Goal: Task Accomplishment & Management: Complete application form

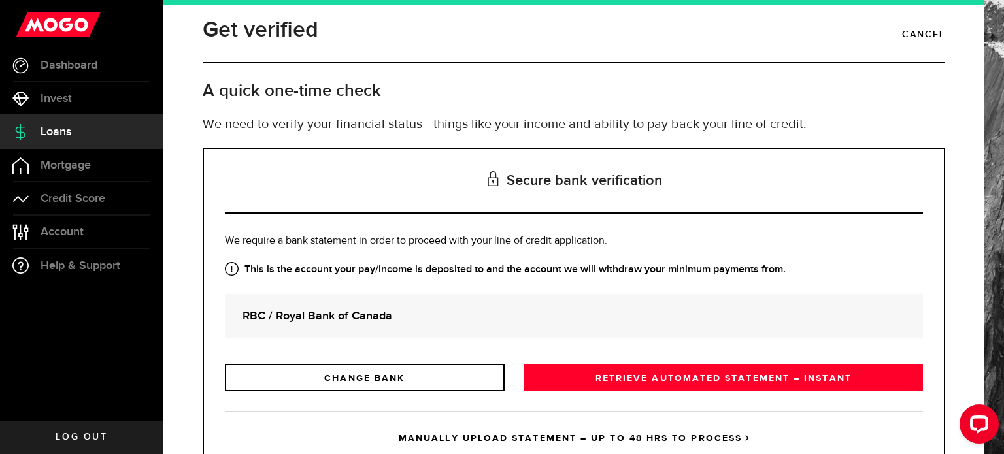
scroll to position [59, 0]
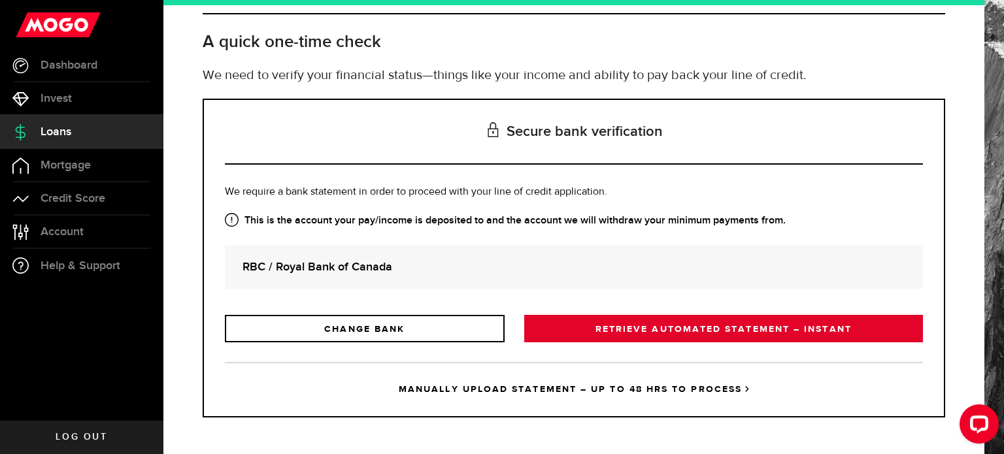
click at [633, 322] on link "RETRIEVE AUTOMATED STATEMENT – INSTANT" at bounding box center [723, 328] width 399 height 27
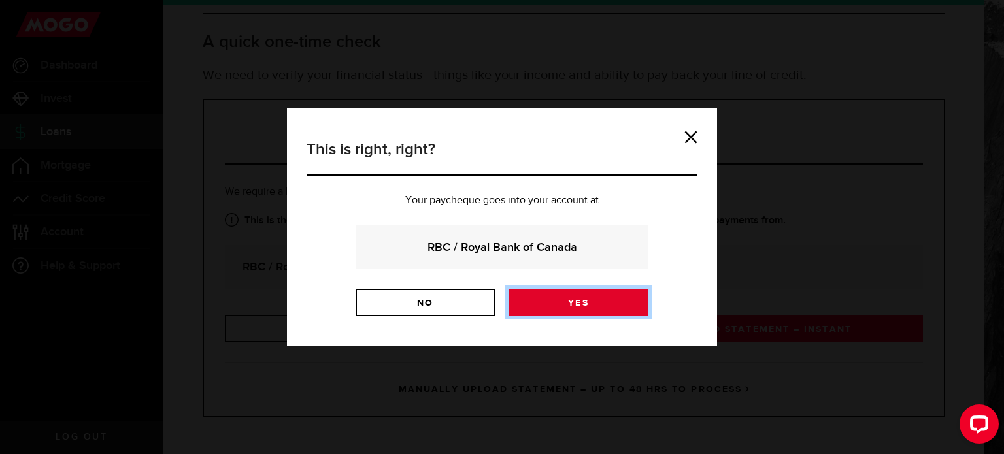
click at [537, 311] on link "Yes" at bounding box center [579, 302] width 140 height 27
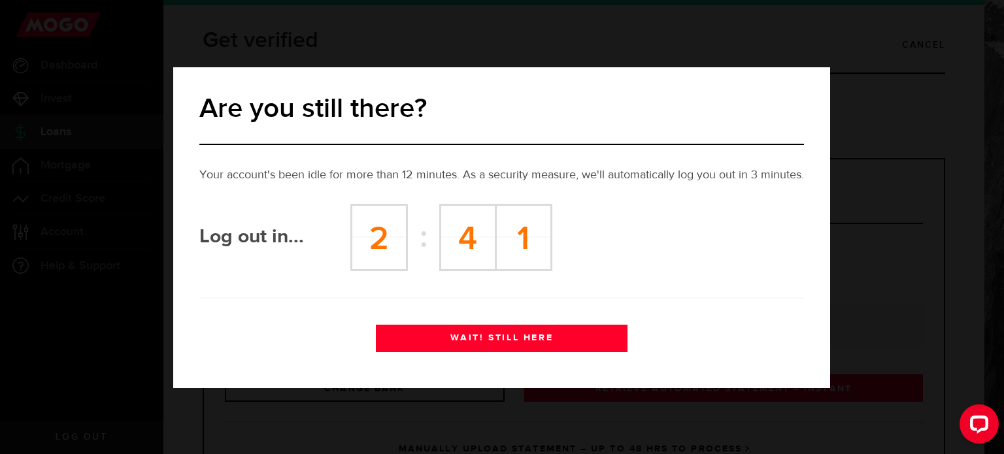
click at [524, 335] on button "WAIT! STILL HERE" at bounding box center [502, 338] width 252 height 27
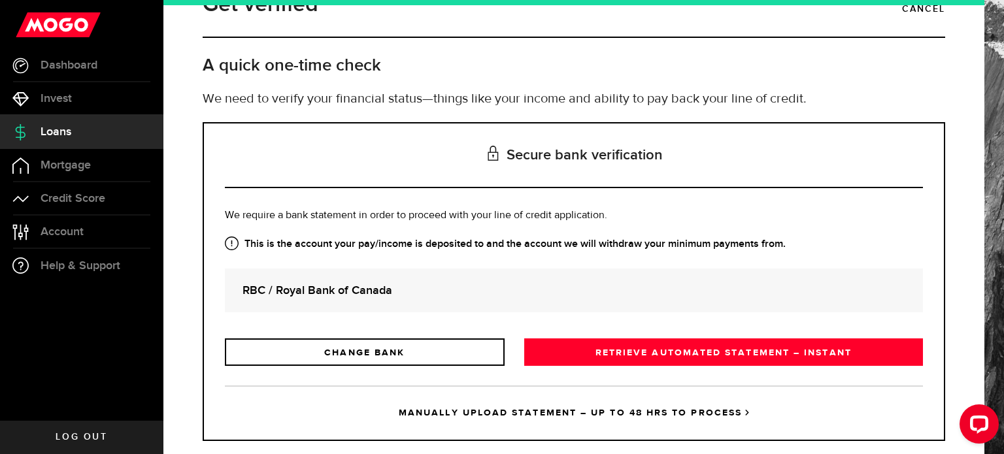
scroll to position [59, 0]
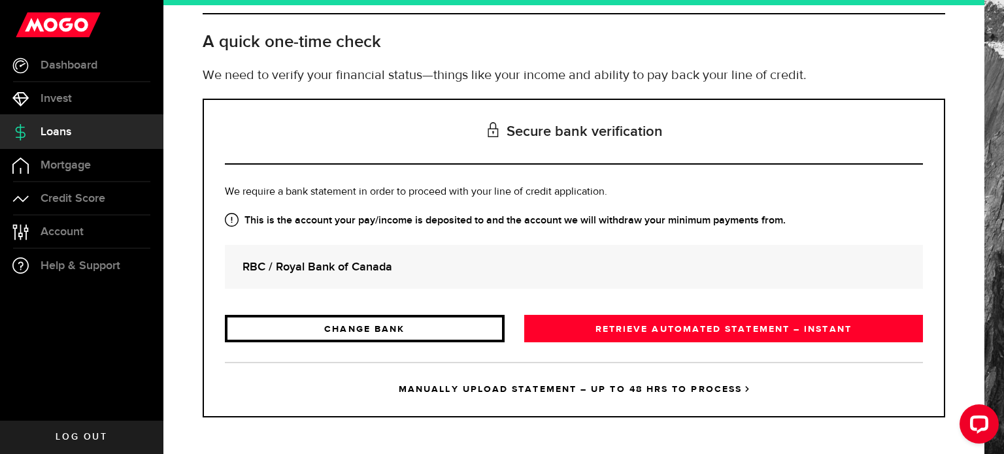
click at [349, 327] on link "CHANGE BANK" at bounding box center [365, 328] width 280 height 27
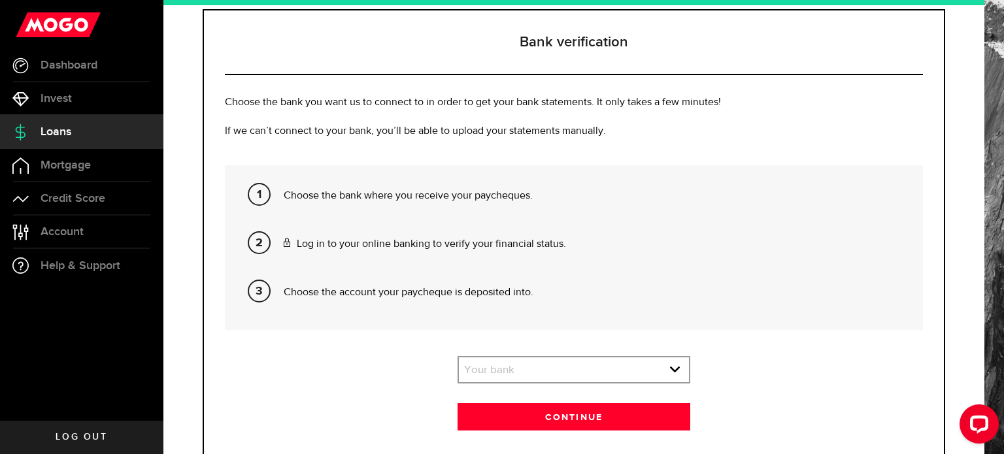
scroll to position [175, 0]
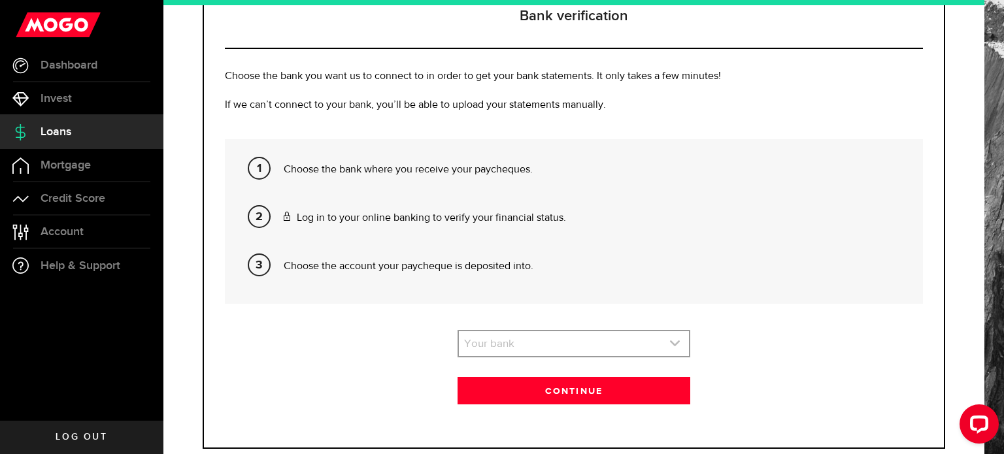
click at [539, 335] on link "expand select" at bounding box center [574, 343] width 230 height 25
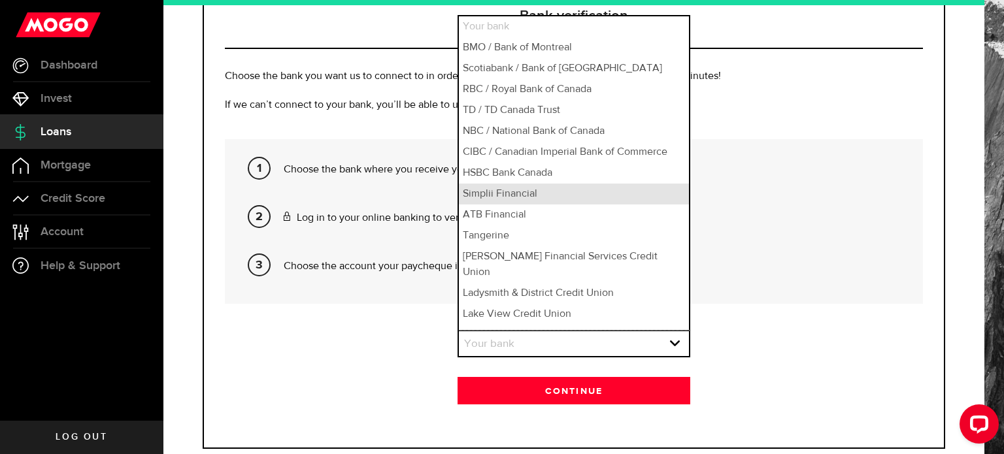
click at [539, 198] on li "Simplii Financial" at bounding box center [574, 194] width 230 height 21
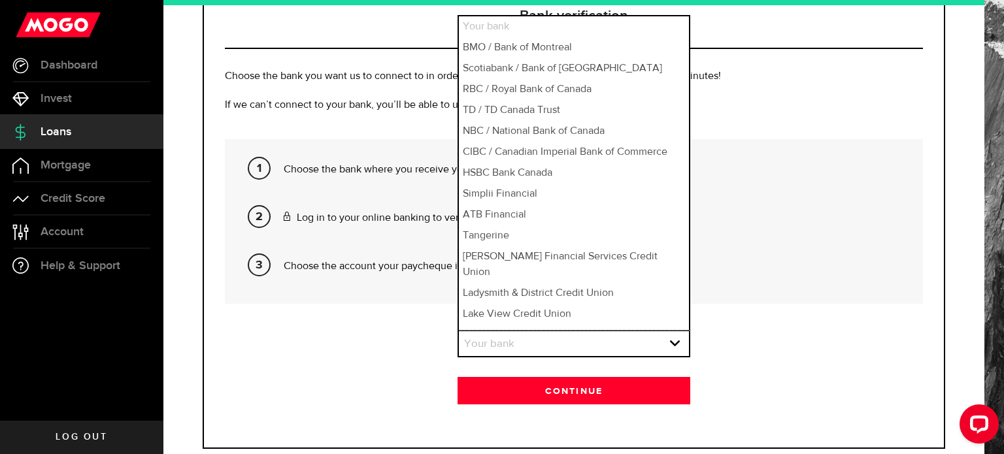
select select "10"
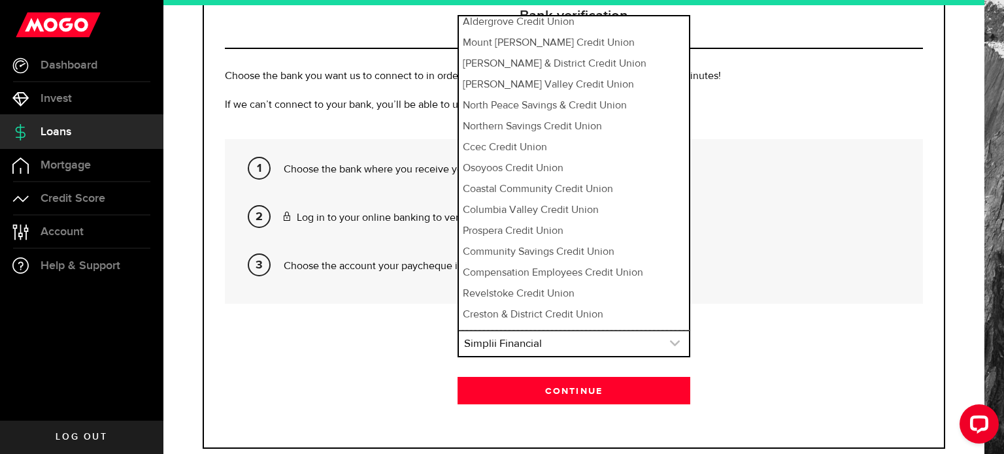
scroll to position [501, 0]
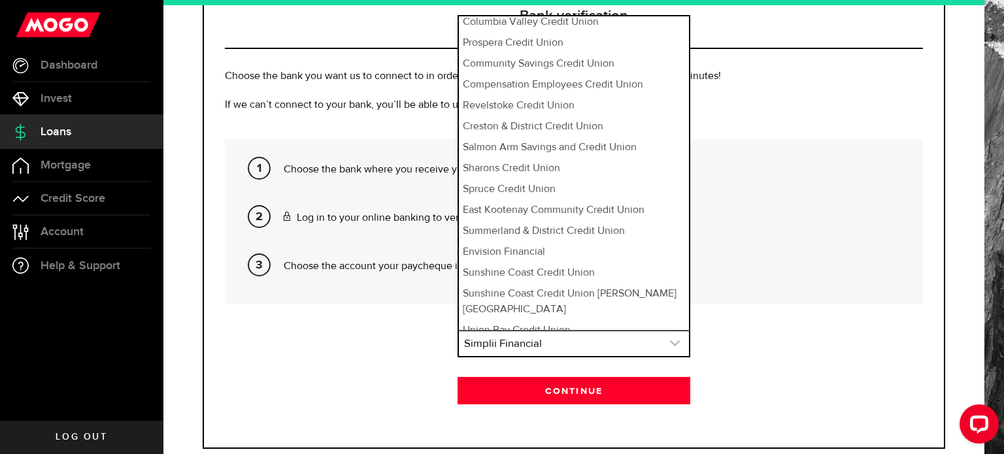
click at [520, 348] on link "expand select" at bounding box center [574, 343] width 230 height 25
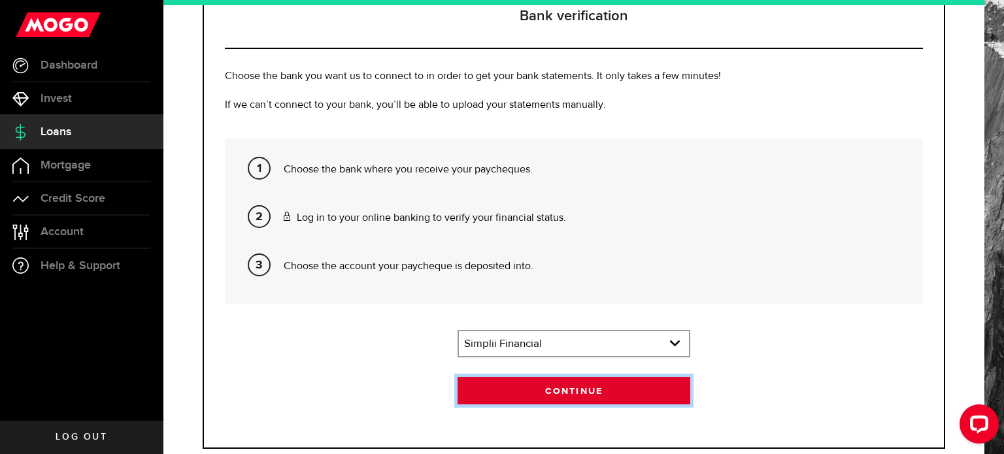
click at [518, 403] on button "Continue" at bounding box center [574, 390] width 233 height 27
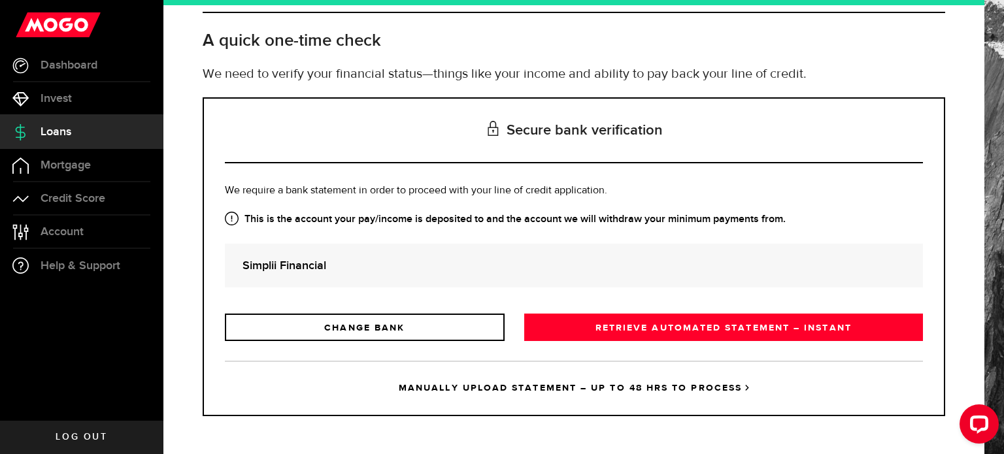
scroll to position [0, 0]
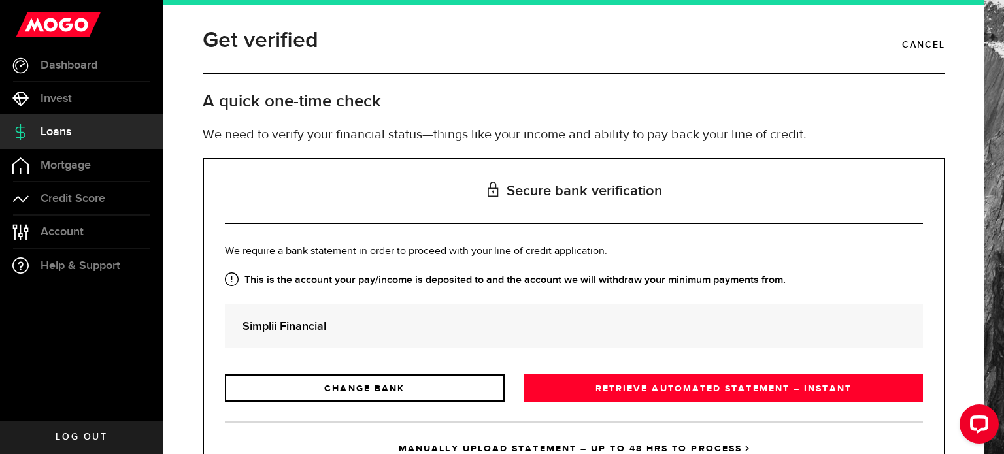
click at [585, 372] on div "Is this the bank account you want us to get your bank statements from? We requi…" at bounding box center [574, 323] width 698 height 158
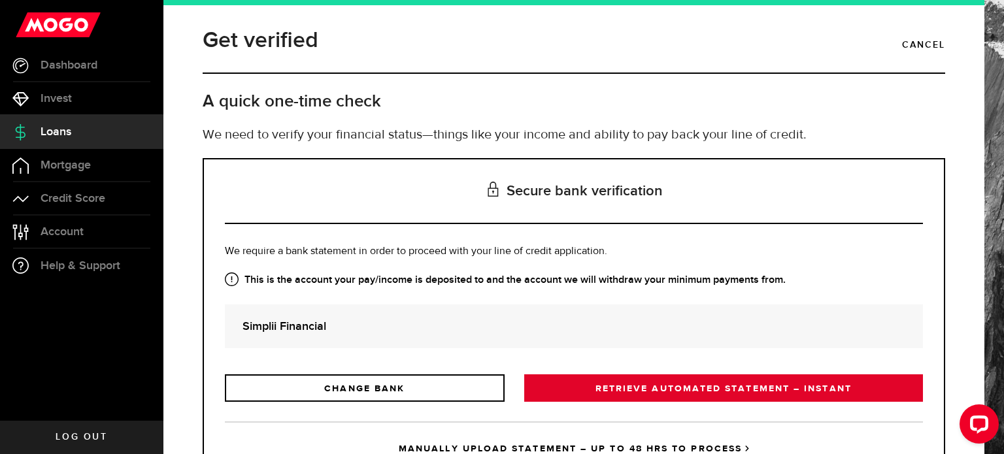
click at [575, 386] on link "RETRIEVE AUTOMATED STATEMENT – INSTANT" at bounding box center [723, 388] width 399 height 27
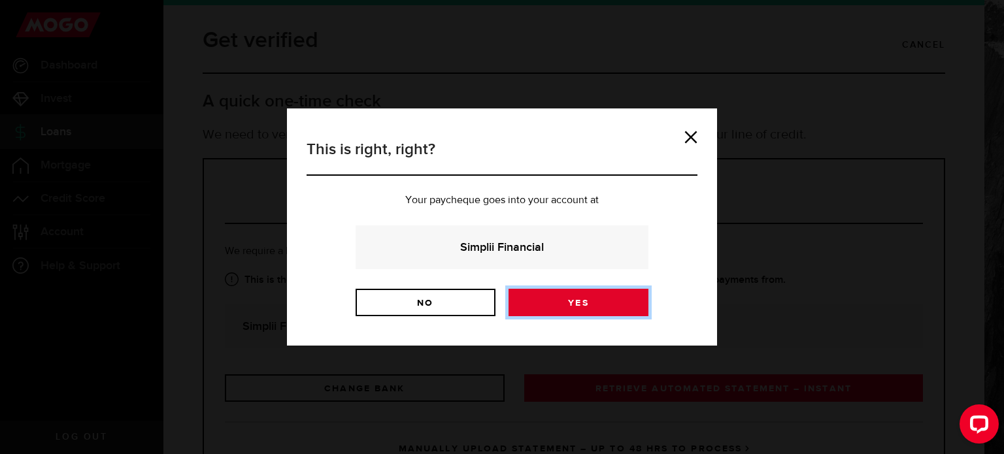
click at [583, 315] on link "Yes" at bounding box center [579, 302] width 140 height 27
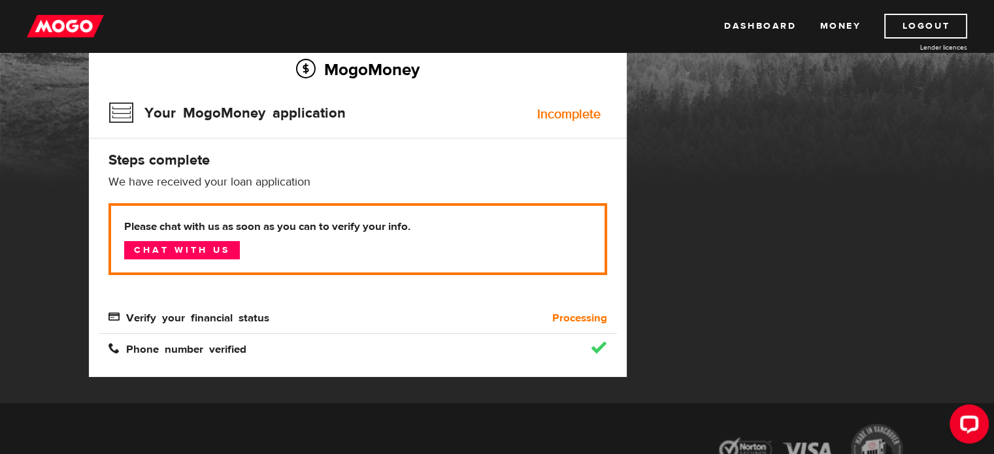
scroll to position [122, 0]
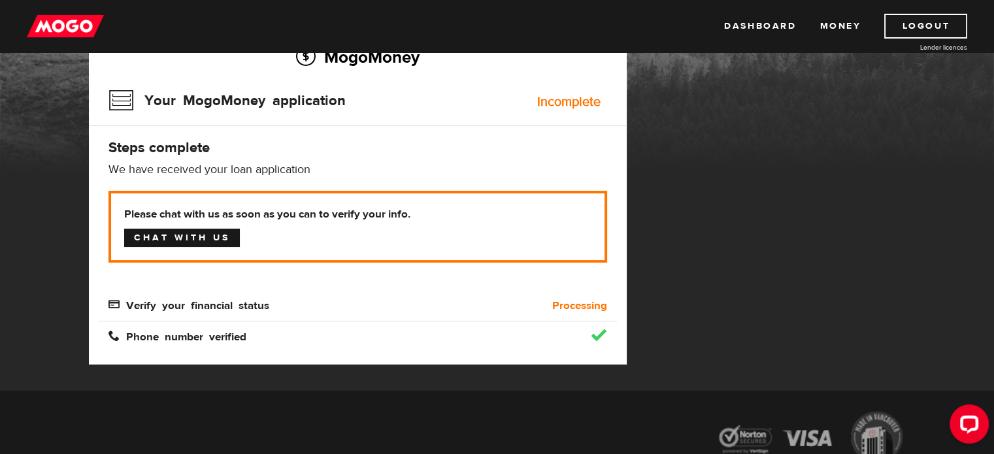
click at [212, 233] on link "Chat with us" at bounding box center [182, 238] width 116 height 18
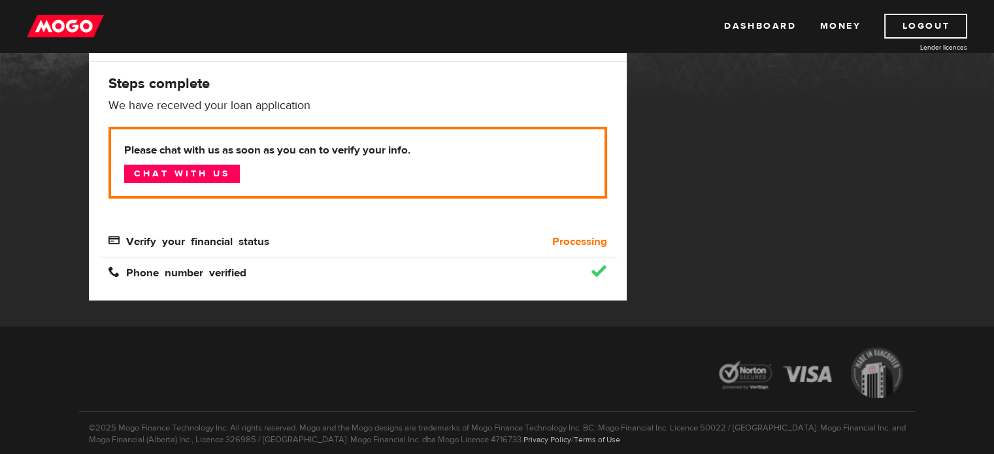
scroll to position [0, 0]
